Goal: Obtain resource: Obtain resource

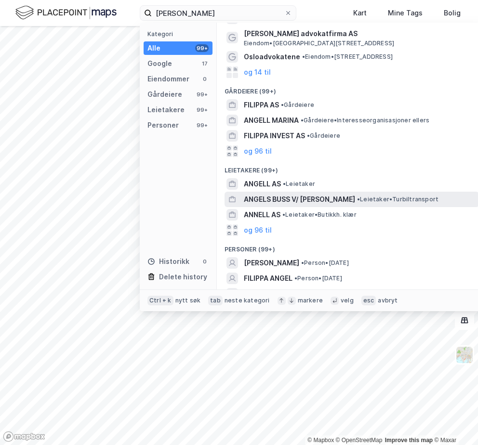
scroll to position [57, 0]
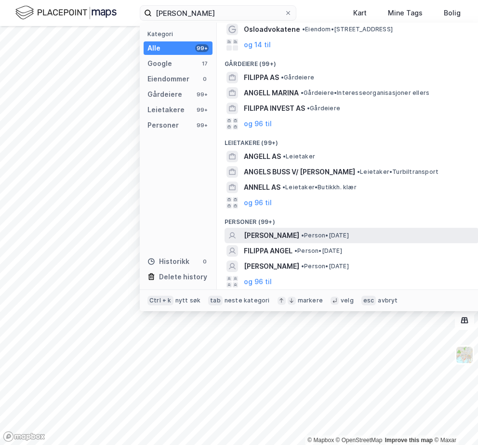
type input "Anna filippa Angell"
click at [287, 238] on span "ANNA FILIPPA ANGELL" at bounding box center [271, 236] width 55 height 12
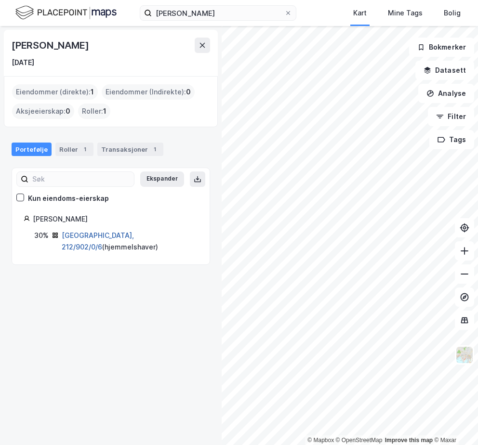
click at [73, 233] on link "Oslo, 212/902/0/6" at bounding box center [98, 241] width 72 height 20
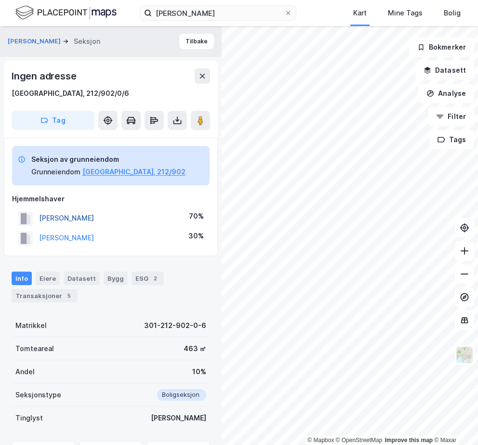
click at [0, 0] on button "LINDSTRØM MARCUS C" at bounding box center [0, 0] width 0 height 0
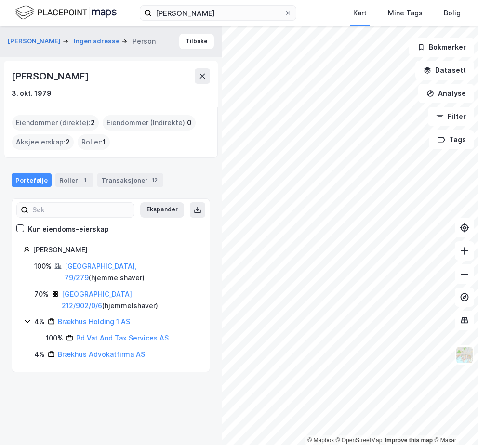
drag, startPoint x: 70, startPoint y: 34, endPoint x: 121, endPoint y: 99, distance: 82.2
click at [63, 37] on button "ANGELL ANNA FILIPPA" at bounding box center [35, 42] width 55 height 10
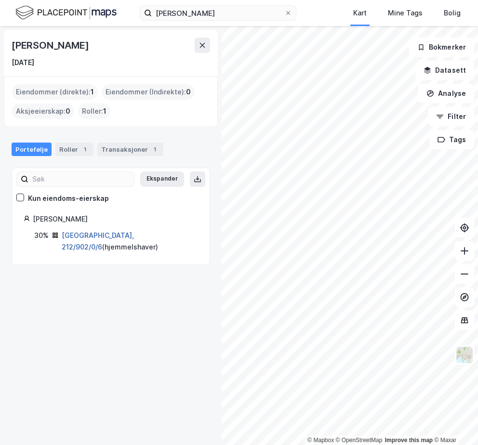
click at [90, 237] on link "Oslo, 212/902/0/6" at bounding box center [98, 241] width 72 height 20
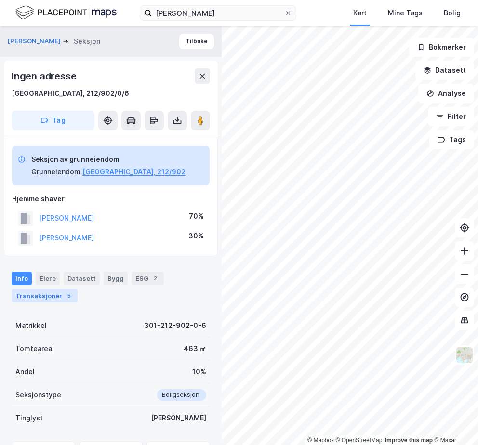
click at [54, 300] on div "Transaksjoner 5" at bounding box center [45, 295] width 66 height 13
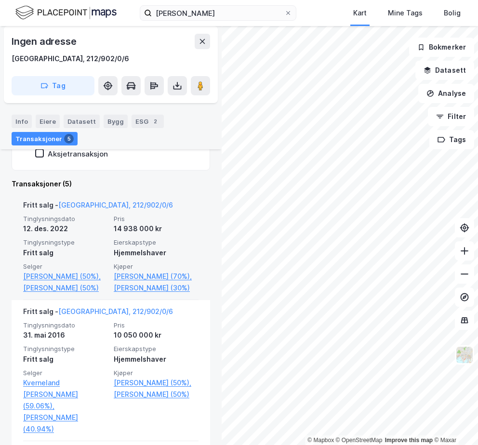
scroll to position [337, 0]
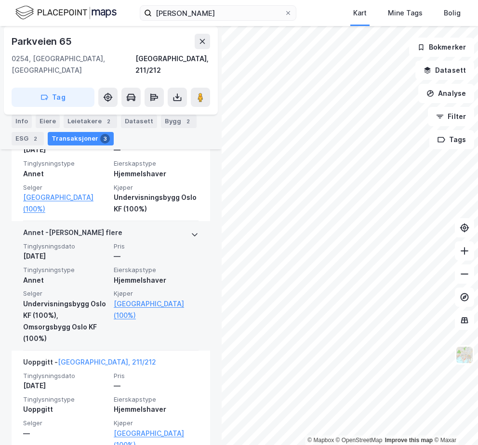
scroll to position [187, 0]
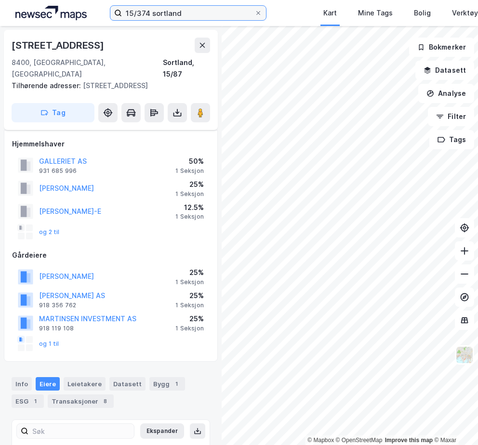
scroll to position [156, 0]
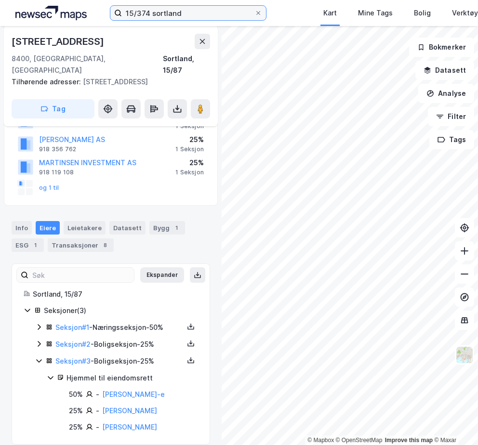
click at [148, 9] on input "15/374 sortland" at bounding box center [188, 13] width 132 height 14
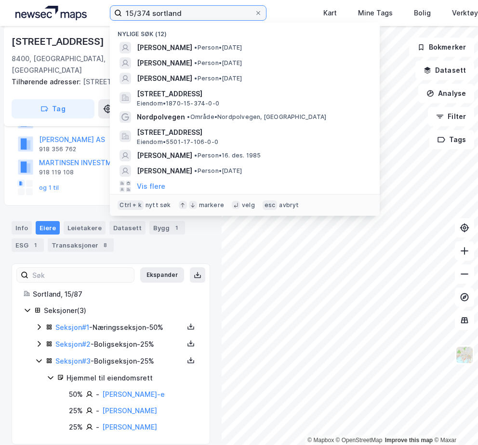
click at [140, 10] on input "15/374 sortland" at bounding box center [188, 13] width 132 height 14
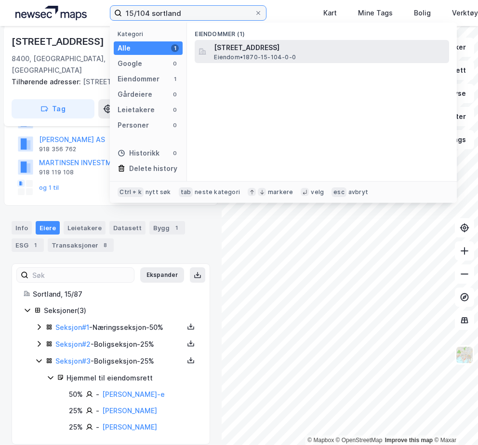
type input "15/104 sortland"
click at [221, 51] on span "[STREET_ADDRESS]" at bounding box center [329, 48] width 231 height 12
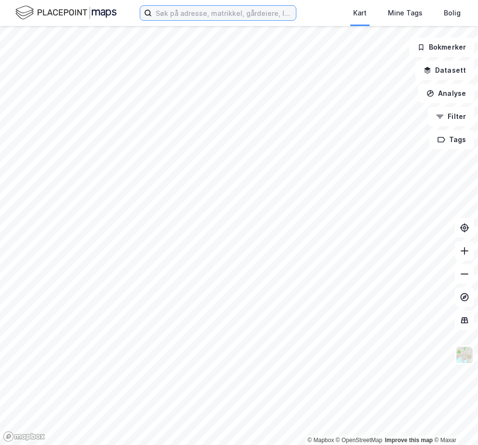
click at [184, 16] on input at bounding box center [224, 13] width 144 height 14
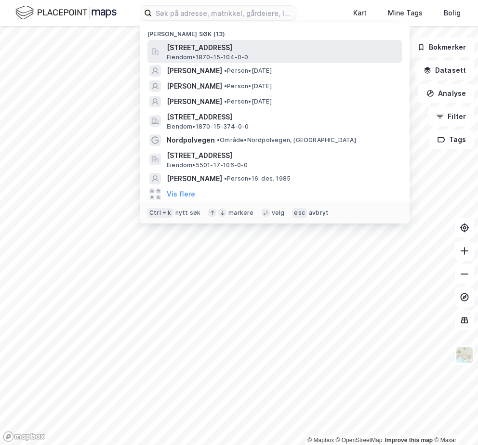
click at [203, 56] on span "Eiendom • 1870-15-104-0-0" at bounding box center [208, 57] width 82 height 8
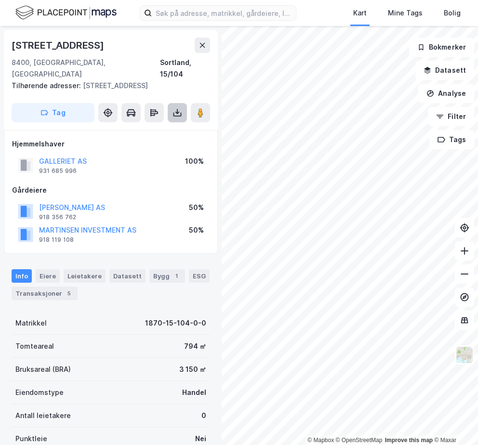
click at [180, 108] on icon at bounding box center [177, 113] width 10 height 10
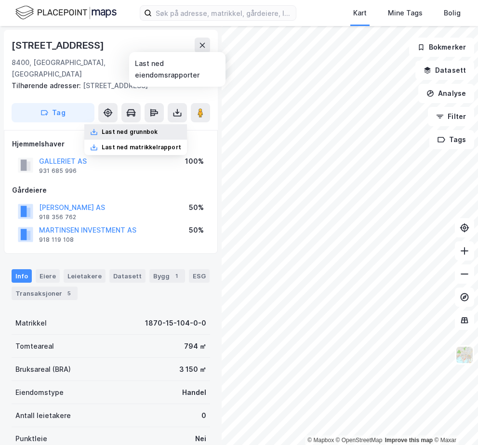
click at [132, 128] on div "Last ned grunnbok" at bounding box center [130, 132] width 56 height 8
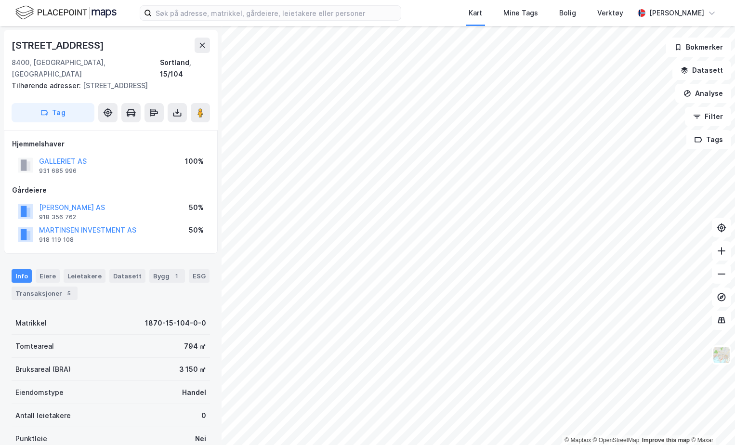
drag, startPoint x: 53, startPoint y: 187, endPoint x: 111, endPoint y: 155, distance: 65.9
click at [111, 155] on div "GALLERIET AS 931 685 996 100%" at bounding box center [110, 165] width 197 height 23
click at [45, 269] on div "Eiere" at bounding box center [48, 275] width 24 height 13
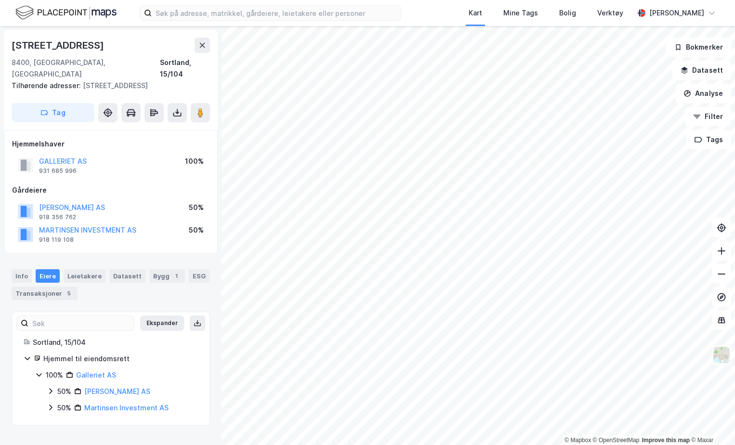
click at [52, 387] on icon at bounding box center [51, 391] width 8 height 8
click at [47, 420] on icon at bounding box center [51, 424] width 8 height 8
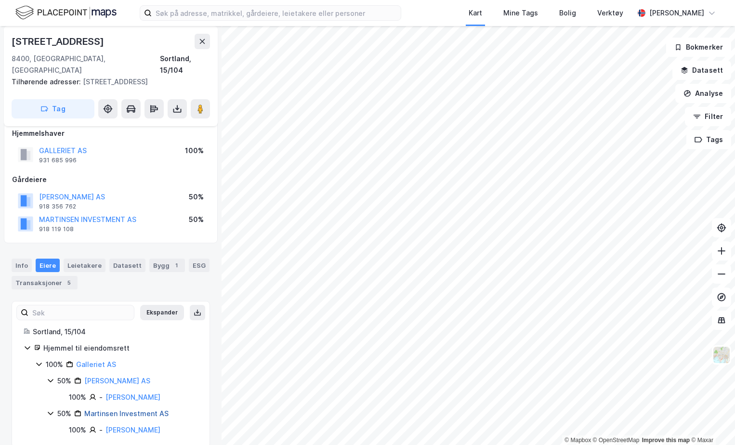
scroll to position [13, 0]
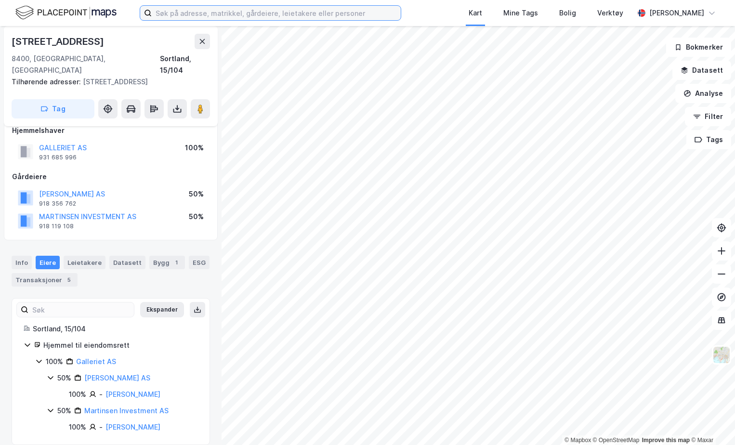
click at [199, 14] on input at bounding box center [276, 13] width 249 height 14
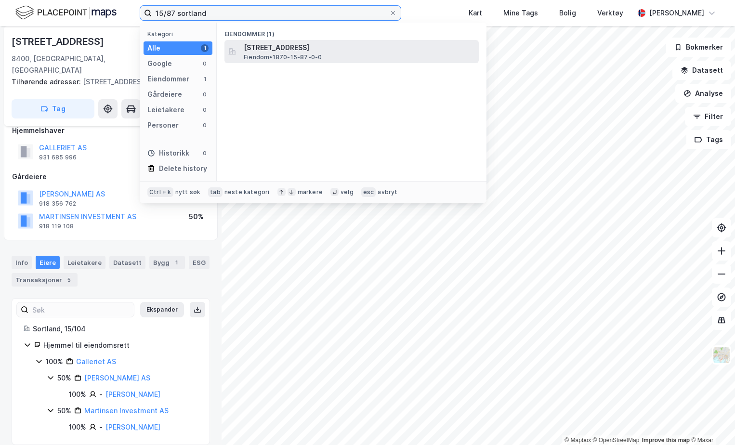
type input "15/87 sortland"
click at [278, 50] on span "[STREET_ADDRESS]" at bounding box center [359, 48] width 231 height 12
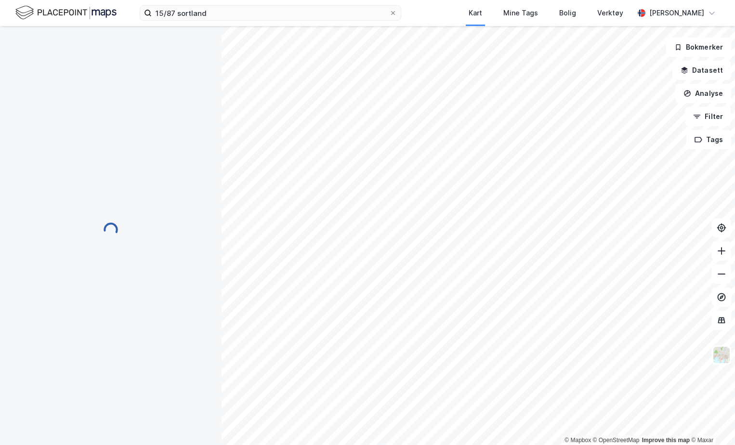
scroll to position [13, 0]
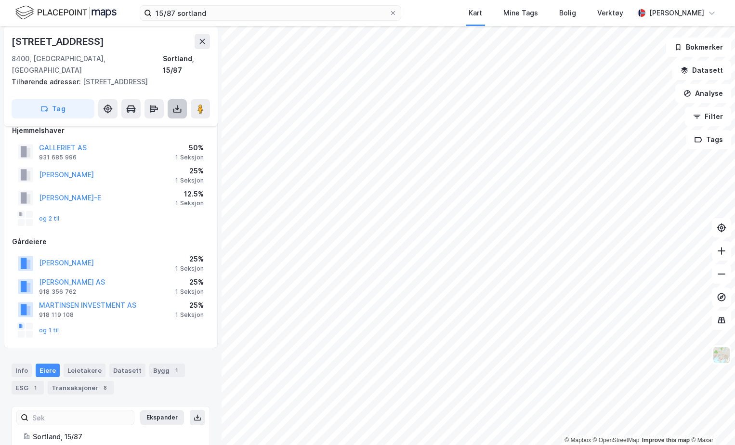
click at [176, 104] on button at bounding box center [177, 108] width 19 height 19
click at [162, 120] on div "Last ned grunnbok" at bounding box center [135, 127] width 103 height 15
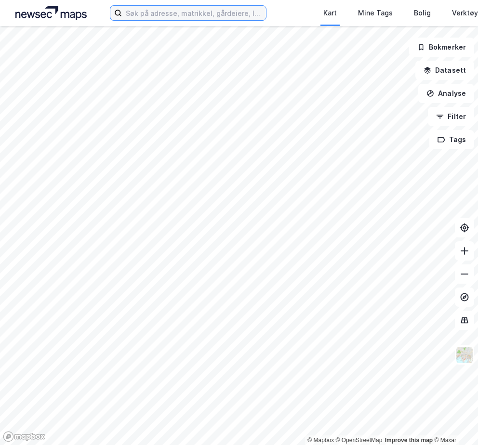
click at [166, 17] on input at bounding box center [194, 13] width 144 height 14
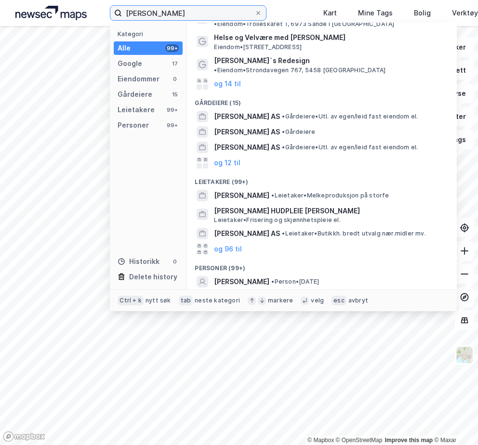
scroll to position [65, 0]
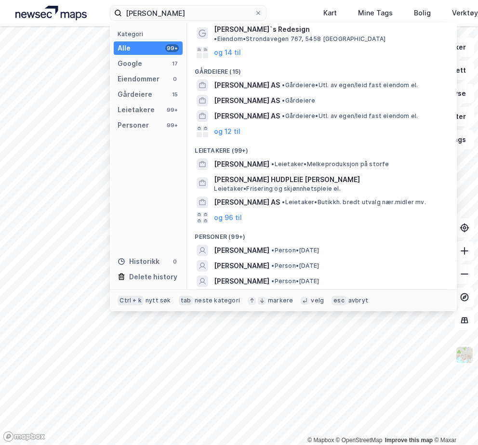
click at [232, 291] on button "og 96 til" at bounding box center [228, 297] width 28 height 12
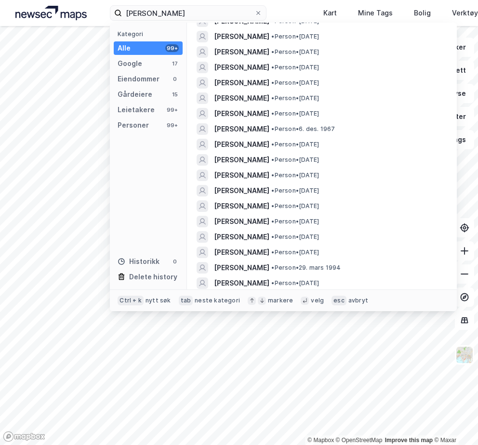
scroll to position [1528, 0]
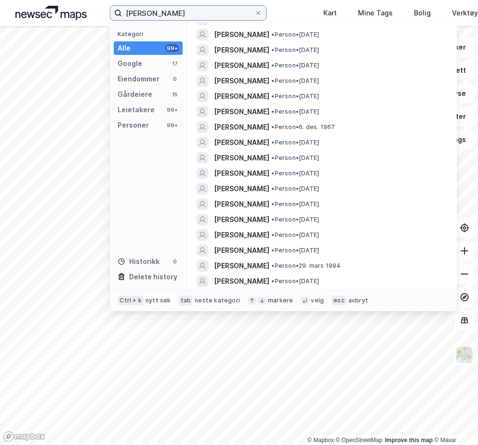
click at [158, 10] on input "Karoline Sundklakk" at bounding box center [188, 13] width 132 height 14
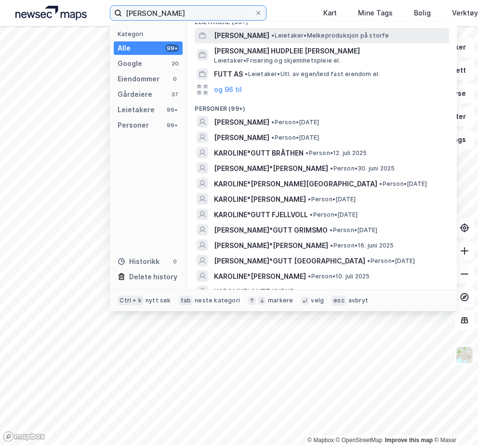
scroll to position [193, 0]
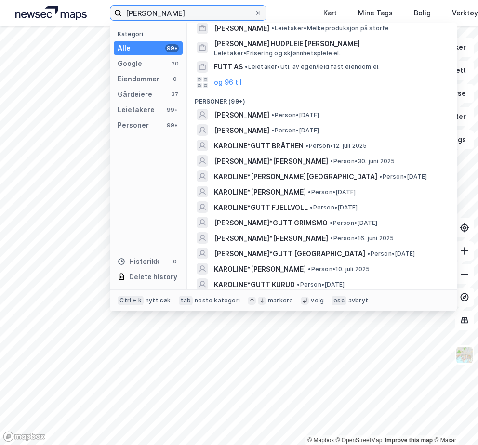
drag, startPoint x: 229, startPoint y: 13, endPoint x: -2, endPoint y: 3, distance: 230.8
click at [0, 3] on html "Karoline Gutt Sundklakk Kategori Alle 99+ Google 20 Eiendommer 0 Gårdeiere 37 L…" at bounding box center [239, 222] width 478 height 445
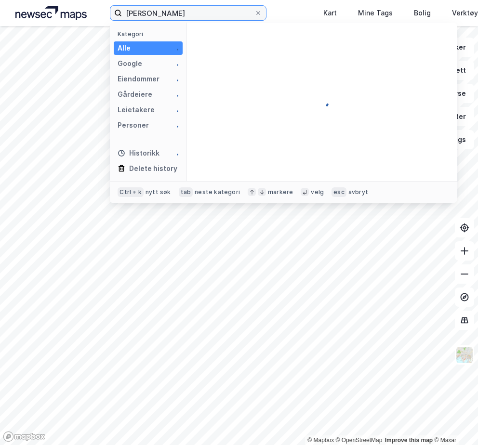
scroll to position [0, 0]
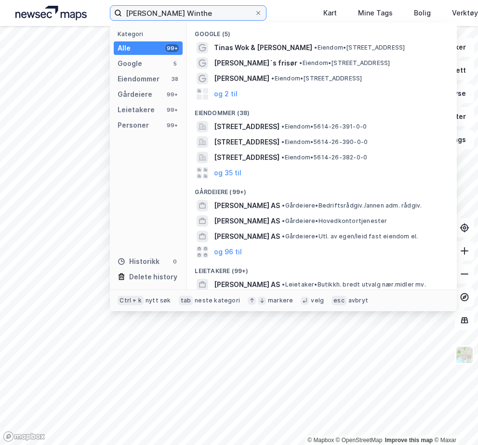
type input "Tina Strand Winther"
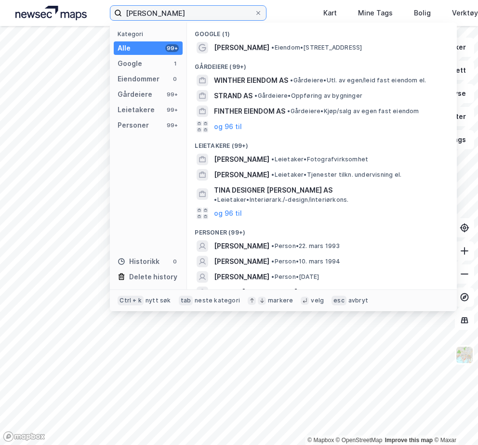
drag, startPoint x: 207, startPoint y: 7, endPoint x: -2, endPoint y: 5, distance: 208.4
click at [0, 5] on html "Tina Strand Winther Kategori Alle 99+ Google 1 Eiendommer 0 Gårdeiere 99+ Leiet…" at bounding box center [239, 222] width 478 height 445
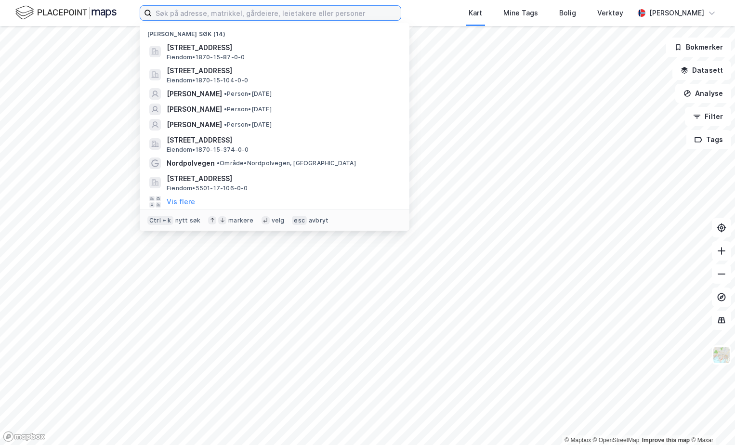
click at [260, 14] on input at bounding box center [276, 13] width 249 height 14
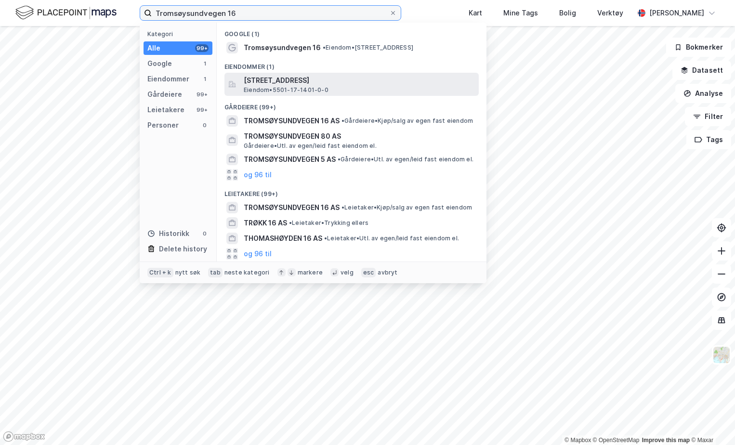
type input "Tromsøysundvegen 16"
click at [289, 90] on span "Eiendom • 5501-17-1401-0-0" at bounding box center [286, 90] width 85 height 8
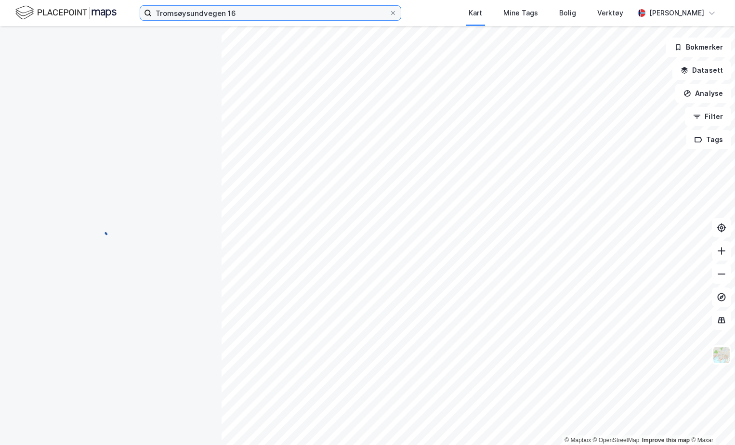
click at [246, 9] on input "Tromsøysundvegen 16" at bounding box center [270, 13] width 237 height 14
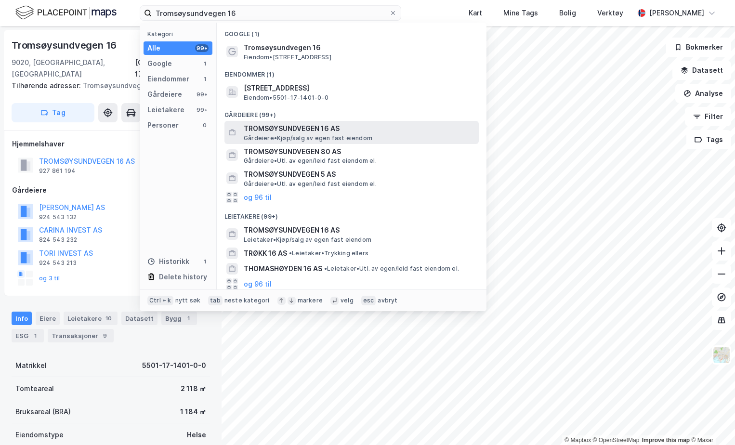
click at [298, 129] on span "TROMSØYSUNDVEGEN 16 AS" at bounding box center [359, 129] width 231 height 12
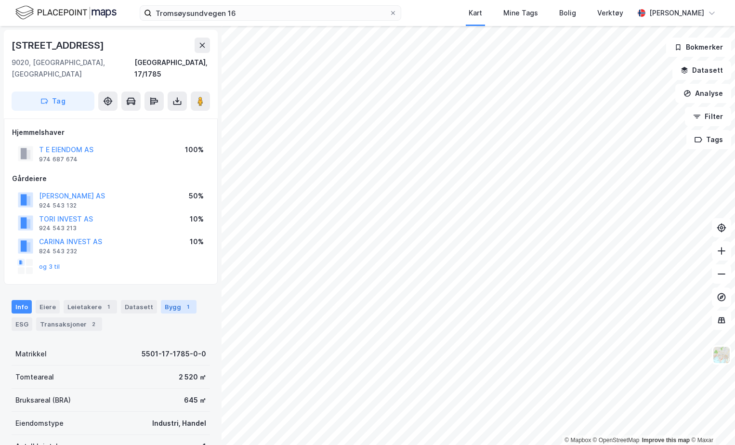
click at [171, 300] on div "Bygg 1" at bounding box center [179, 306] width 36 height 13
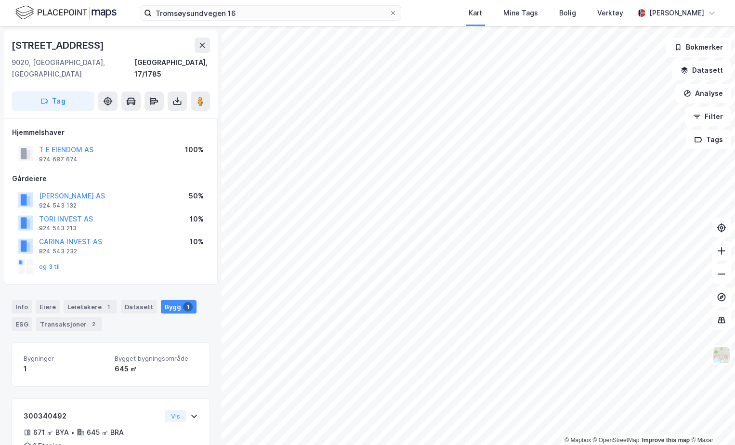
scroll to position [49, 0]
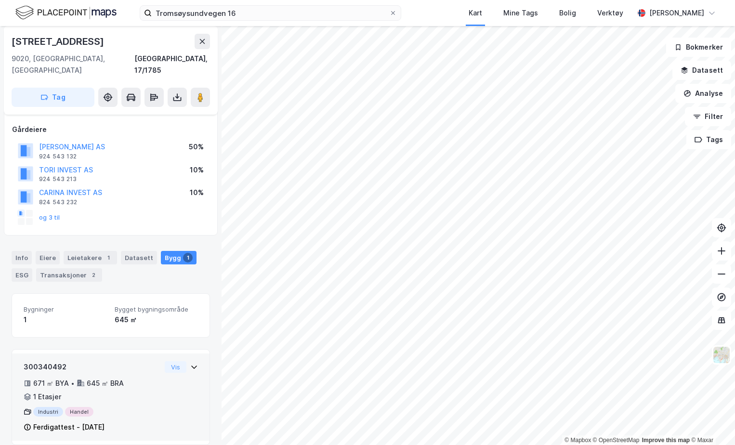
click at [190, 363] on icon at bounding box center [194, 367] width 8 height 8
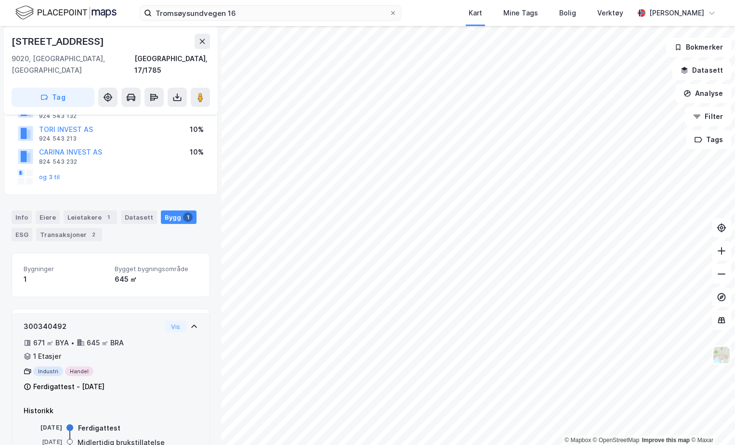
scroll to position [75, 0]
